Goal: Book appointment/travel/reservation

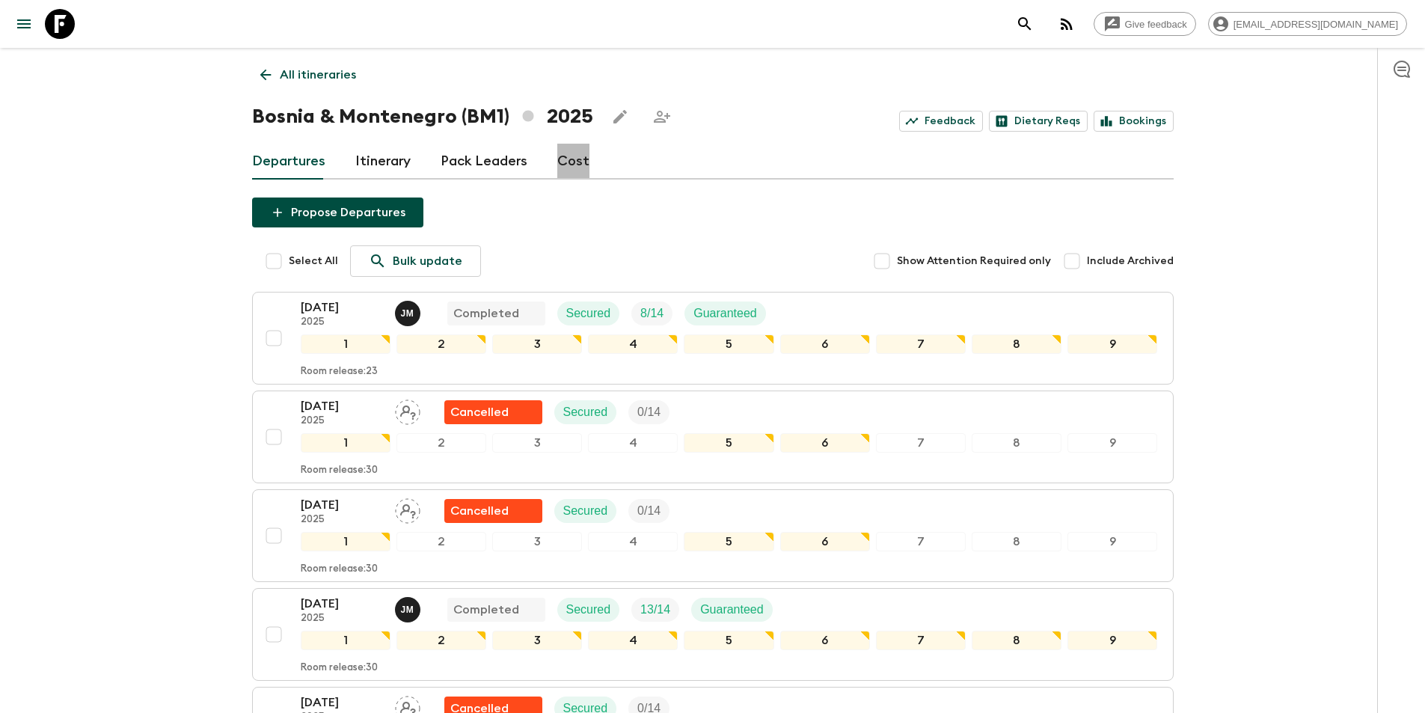
click at [577, 157] on link "Cost" at bounding box center [573, 162] width 32 height 36
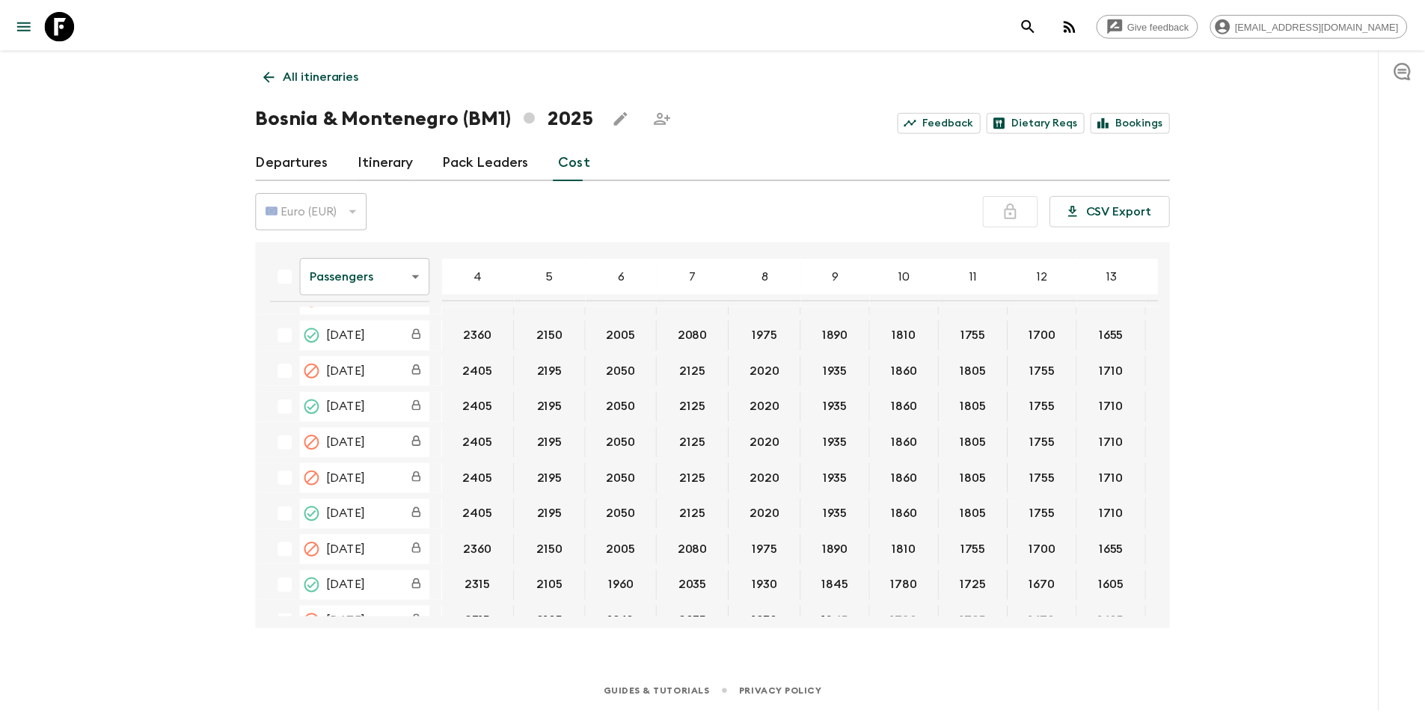
scroll to position [131, 0]
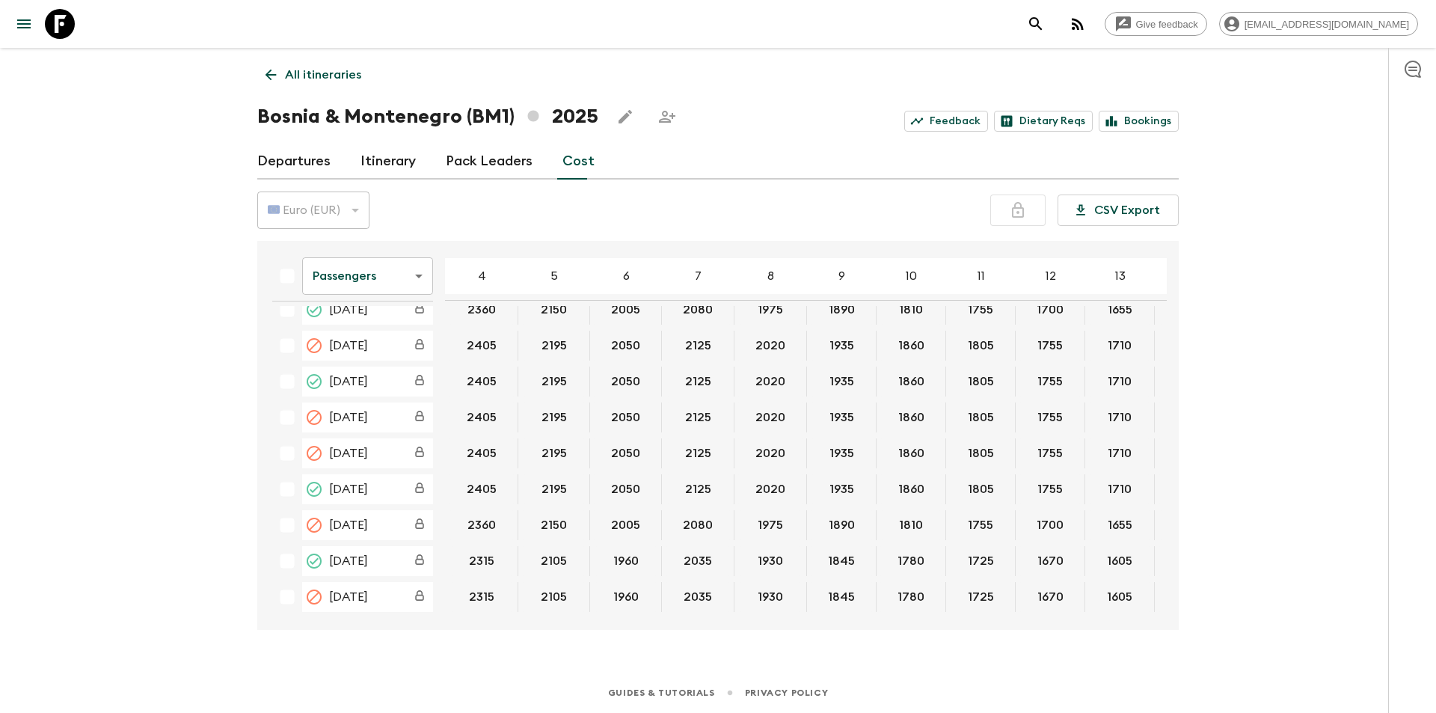
click at [298, 79] on p "All itineraries" at bounding box center [323, 75] width 76 height 18
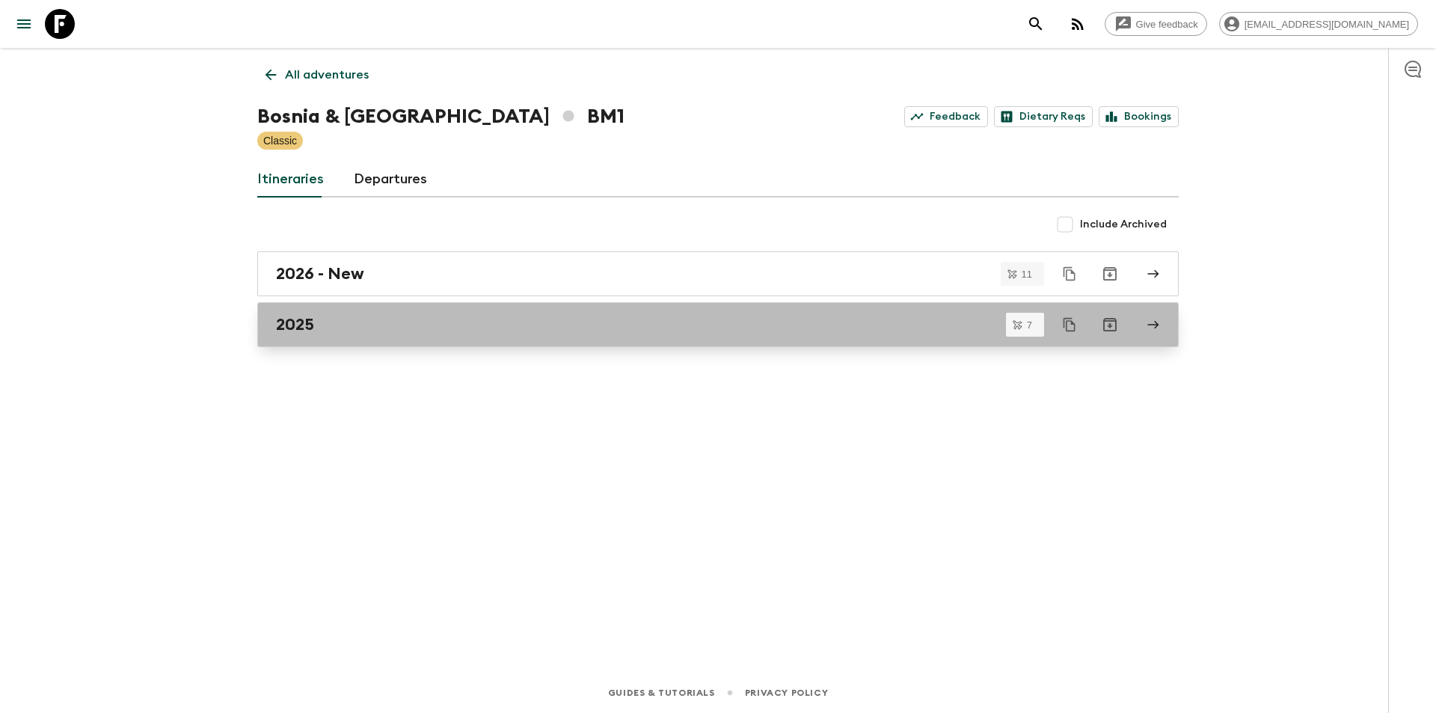
click at [316, 325] on div "2025" at bounding box center [704, 324] width 856 height 19
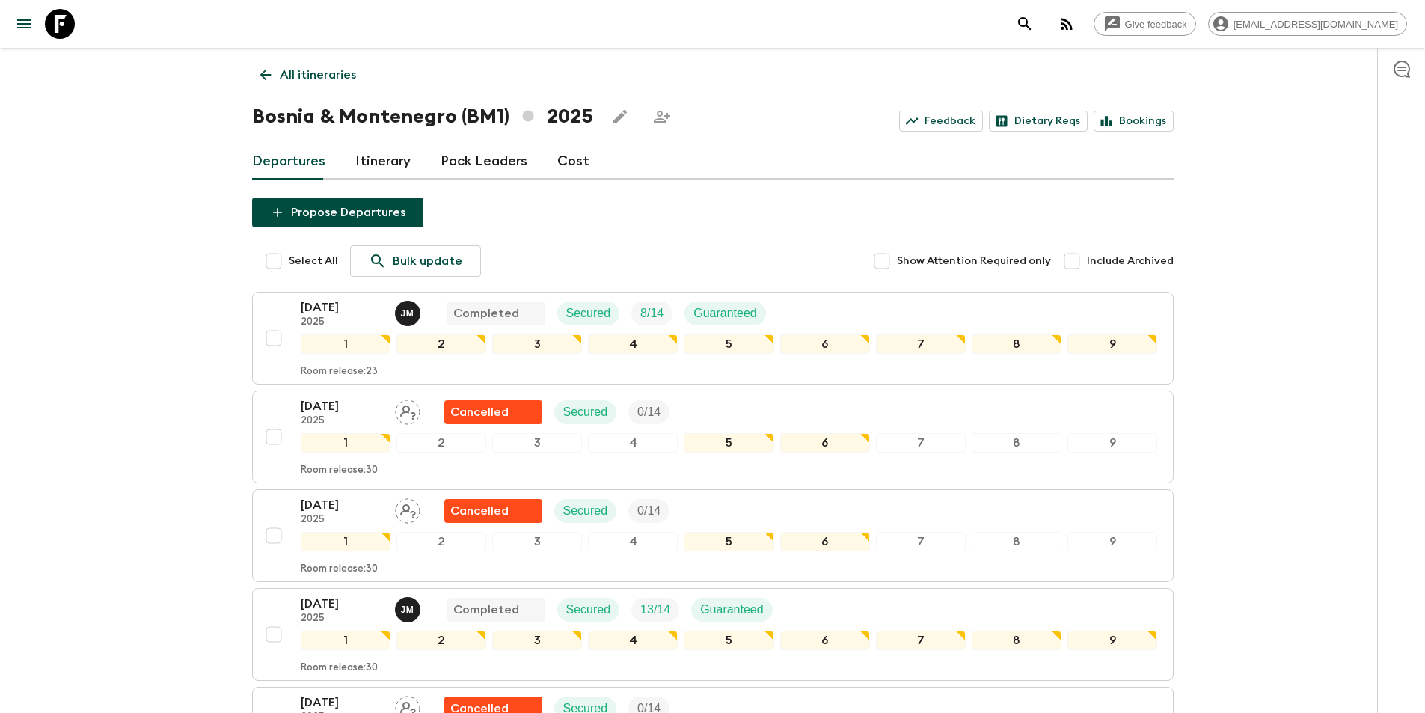
click at [568, 159] on link "Cost" at bounding box center [573, 162] width 32 height 36
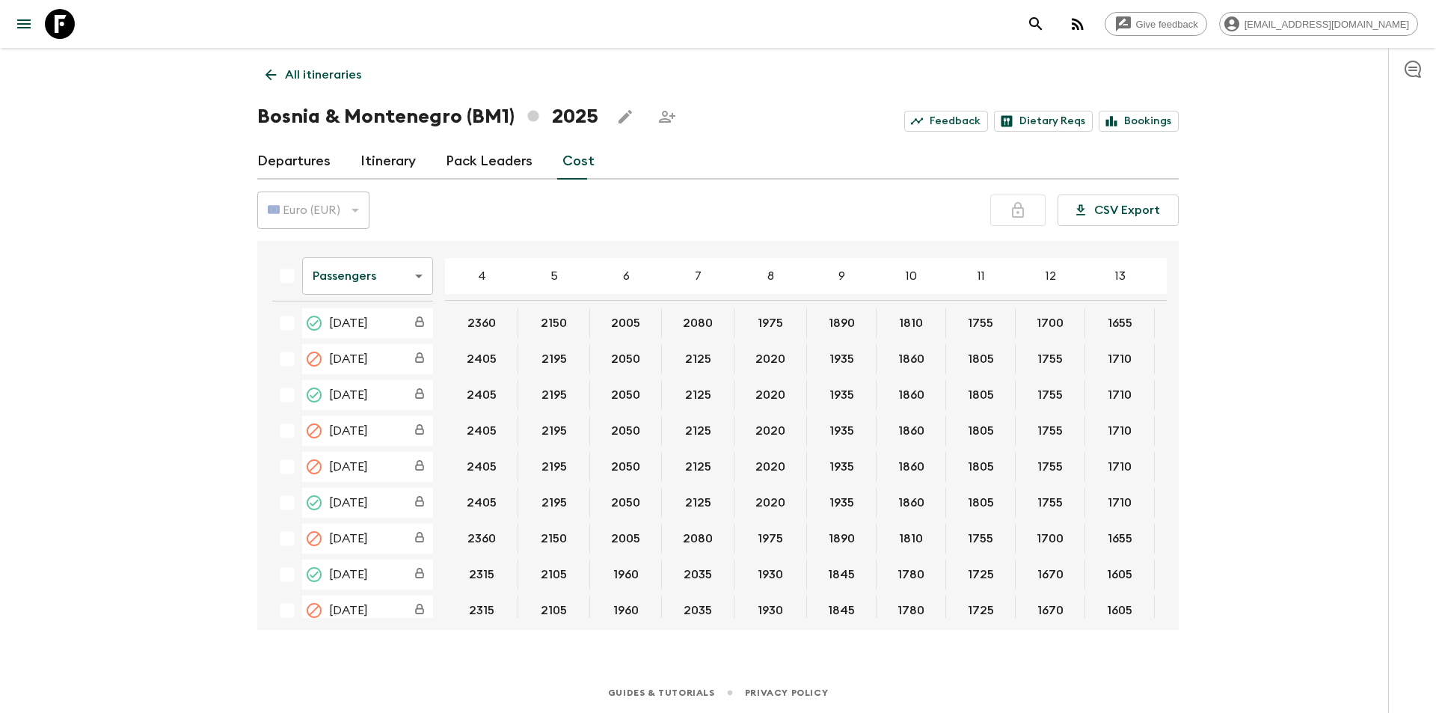
scroll to position [131, 0]
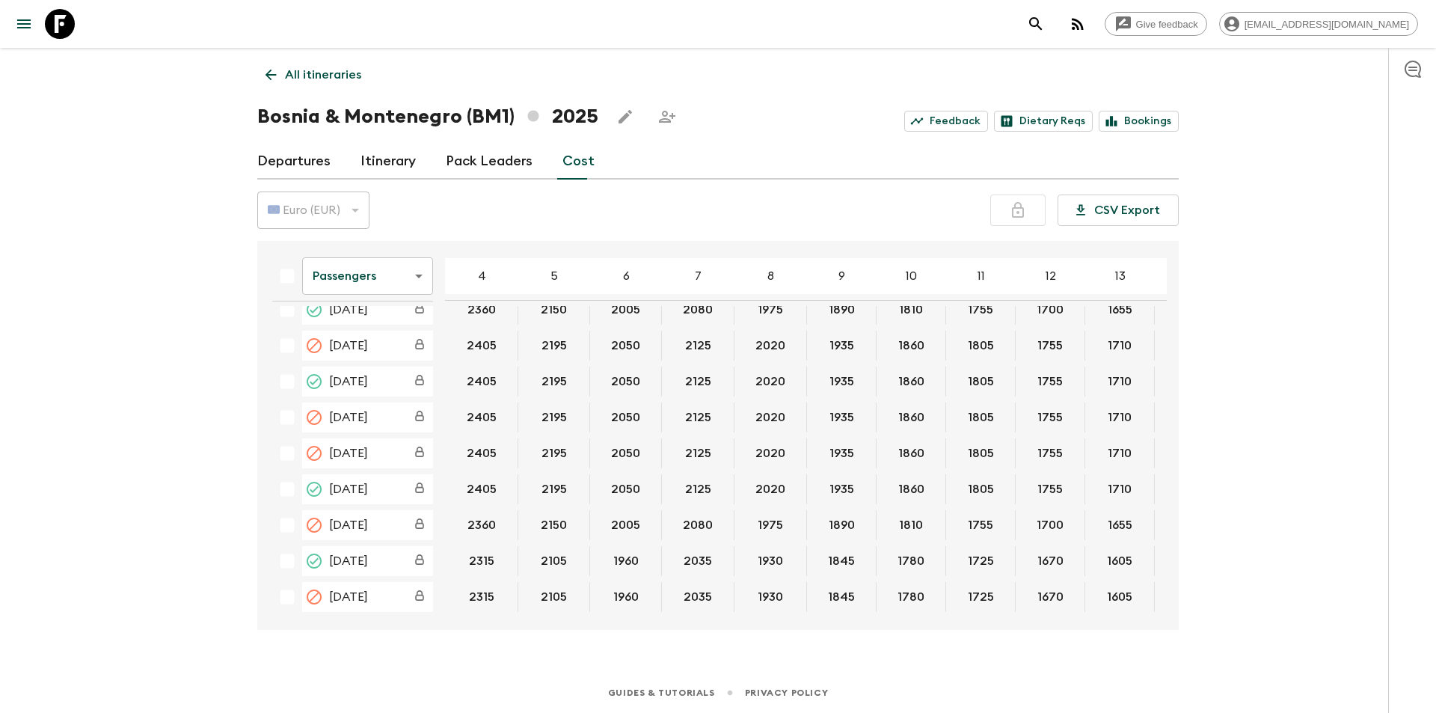
click at [424, 270] on body "Give feedback [EMAIL_ADDRESS][DOMAIN_NAME] All itineraries [GEOGRAPHIC_DATA] (B…" at bounding box center [718, 356] width 1436 height 713
click at [366, 335] on li "Extras" at bounding box center [367, 337] width 131 height 24
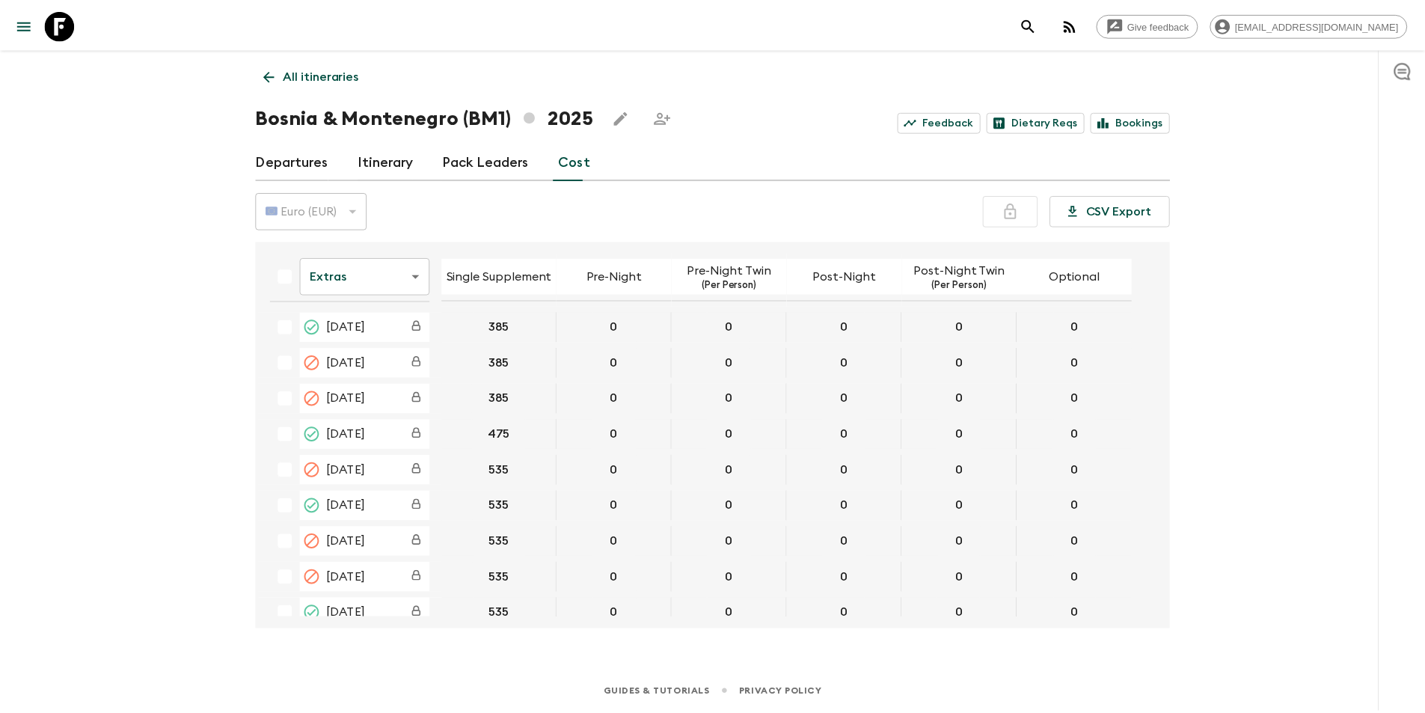
scroll to position [125, 0]
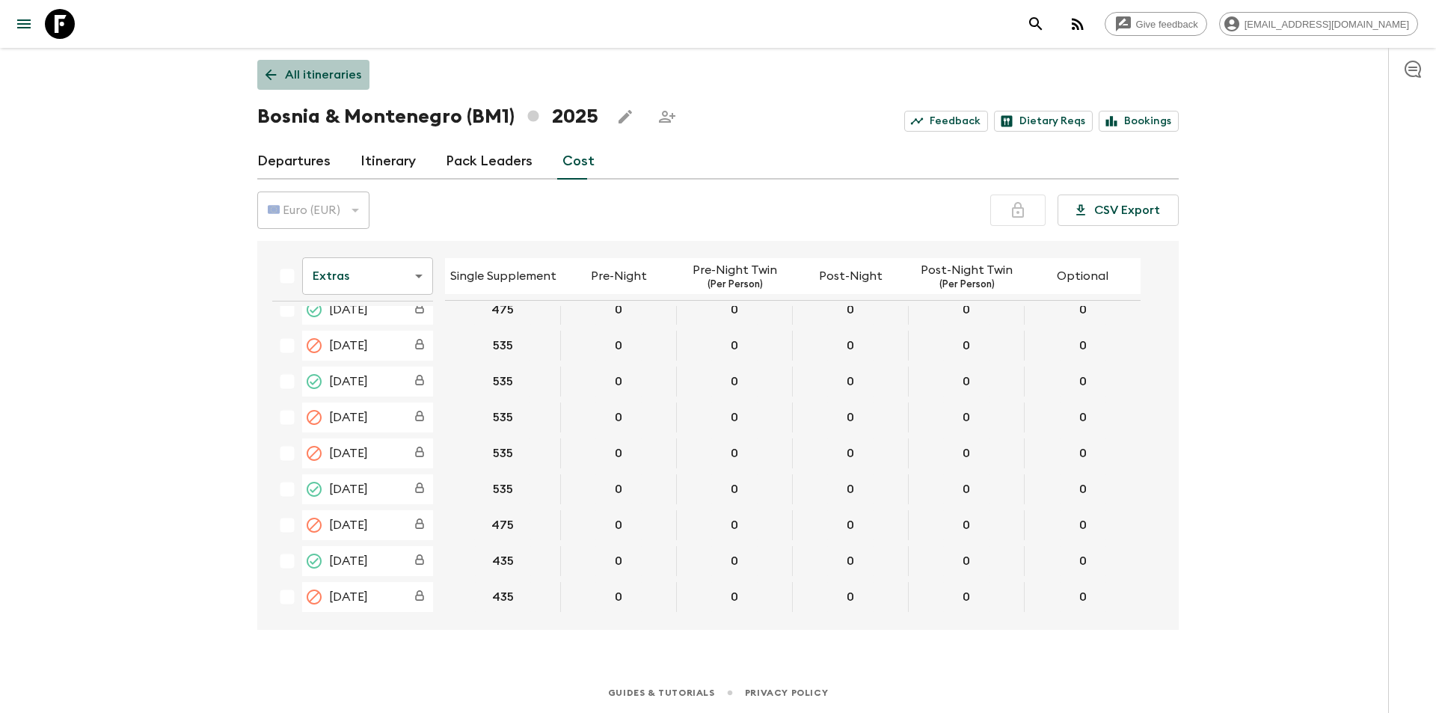
click at [327, 70] on p "All itineraries" at bounding box center [323, 75] width 76 height 18
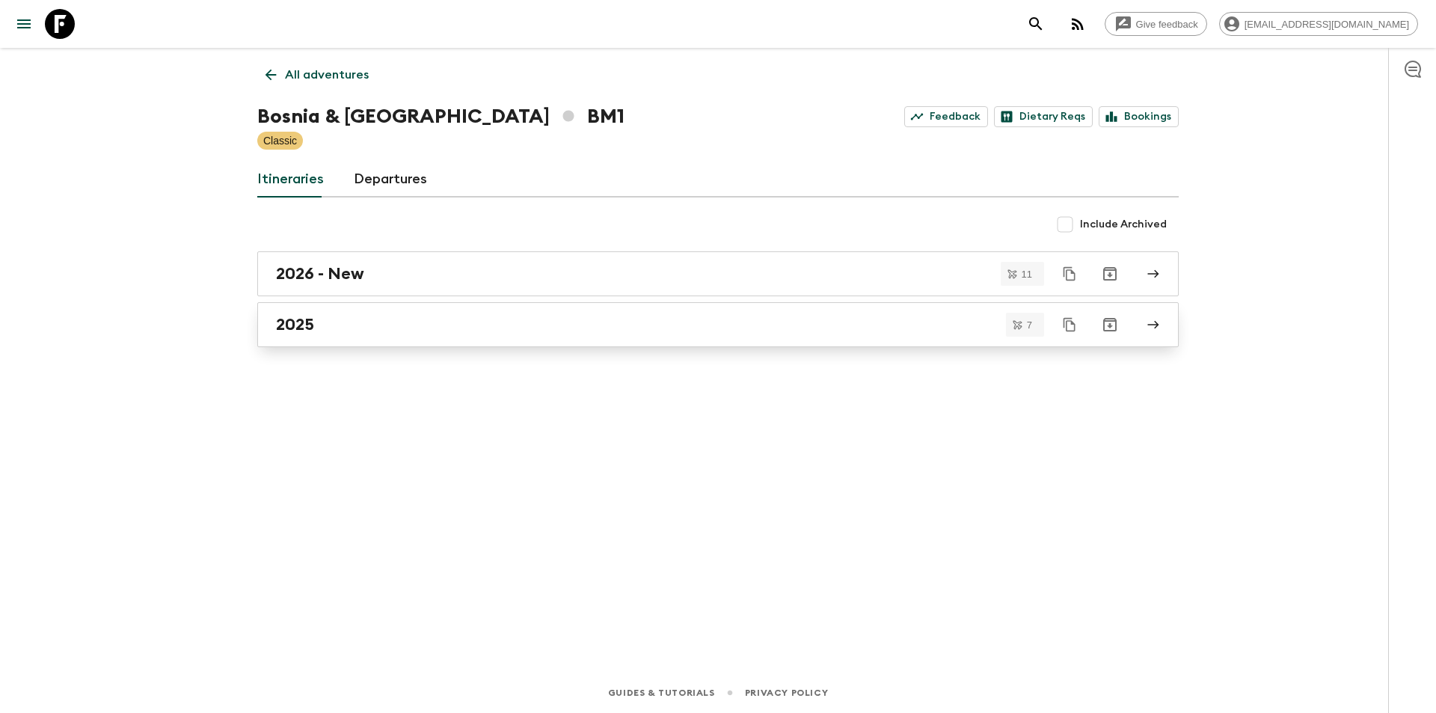
click at [342, 326] on div "2025" at bounding box center [704, 324] width 856 height 19
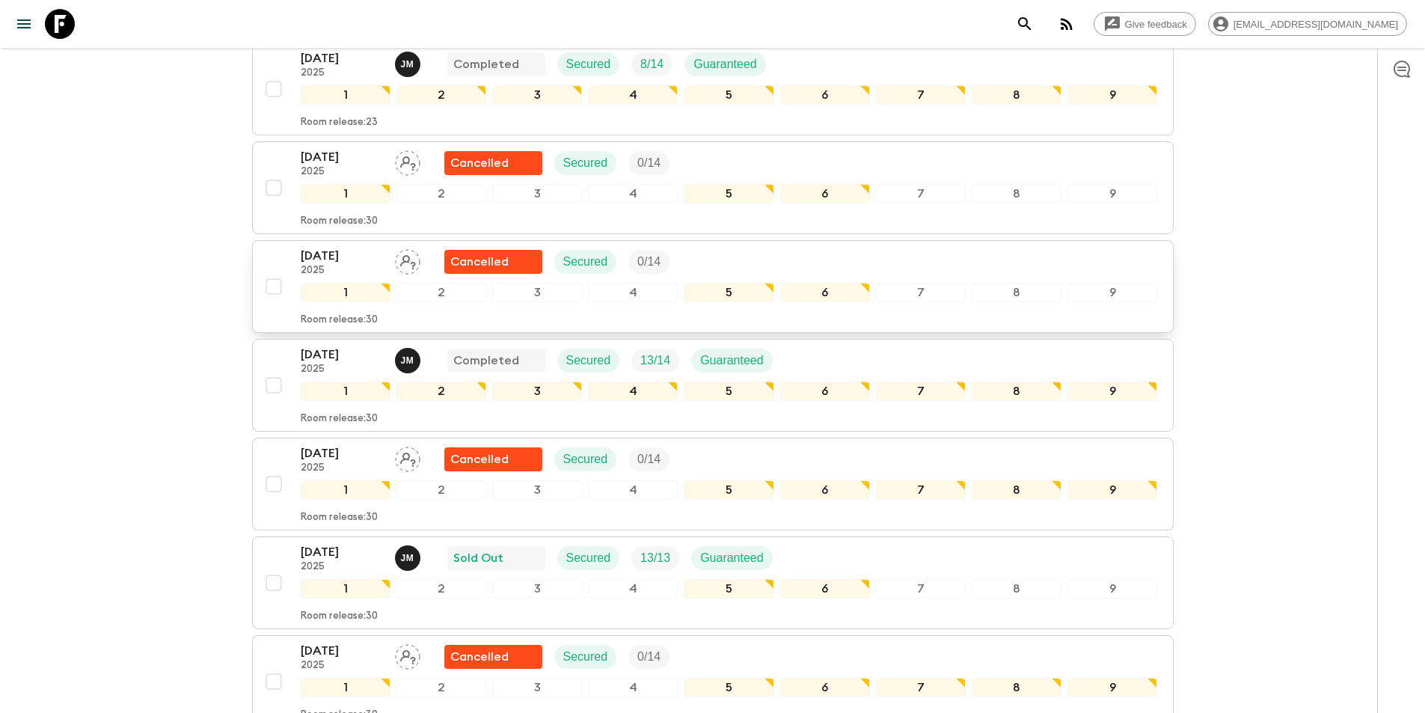
scroll to position [400, 0]
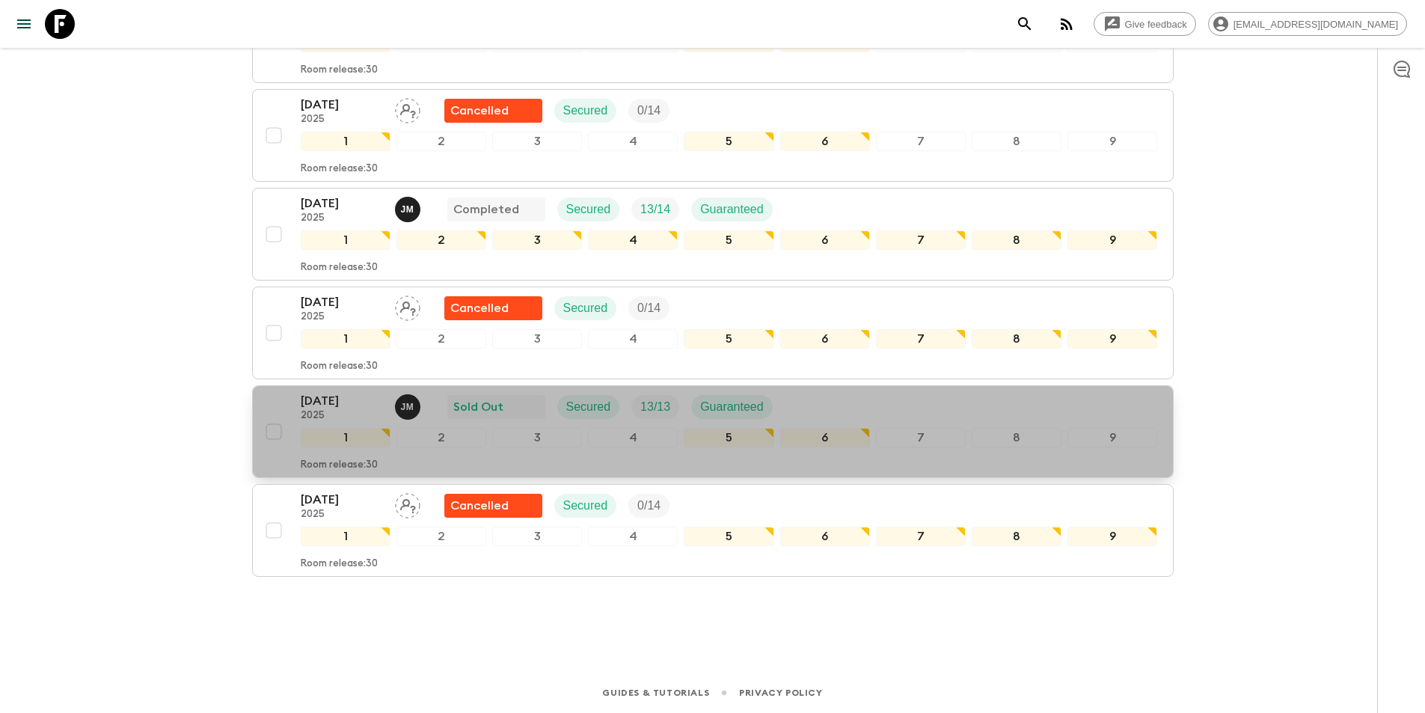
click at [369, 408] on p "[DATE]" at bounding box center [342, 401] width 82 height 18
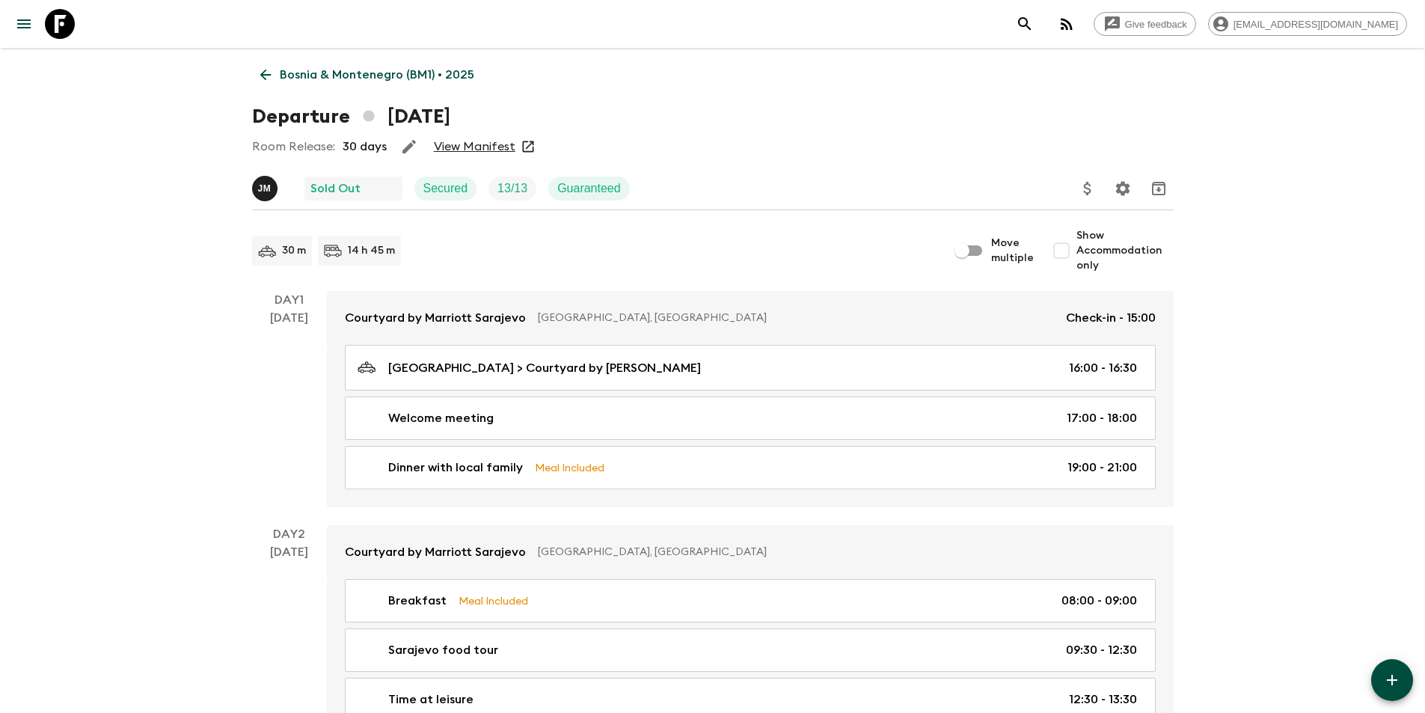
click at [488, 151] on link "View Manifest" at bounding box center [475, 146] width 82 height 15
